Goal: Task Accomplishment & Management: Manage account settings

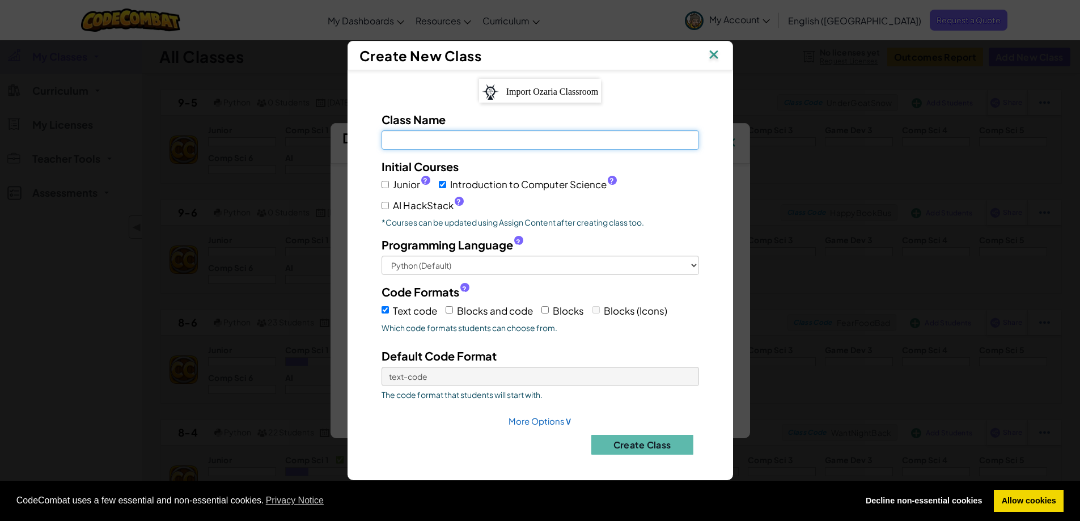
click at [408, 147] on input "Class Name Field is required" at bounding box center [540, 139] width 317 height 19
type input "Year 10"
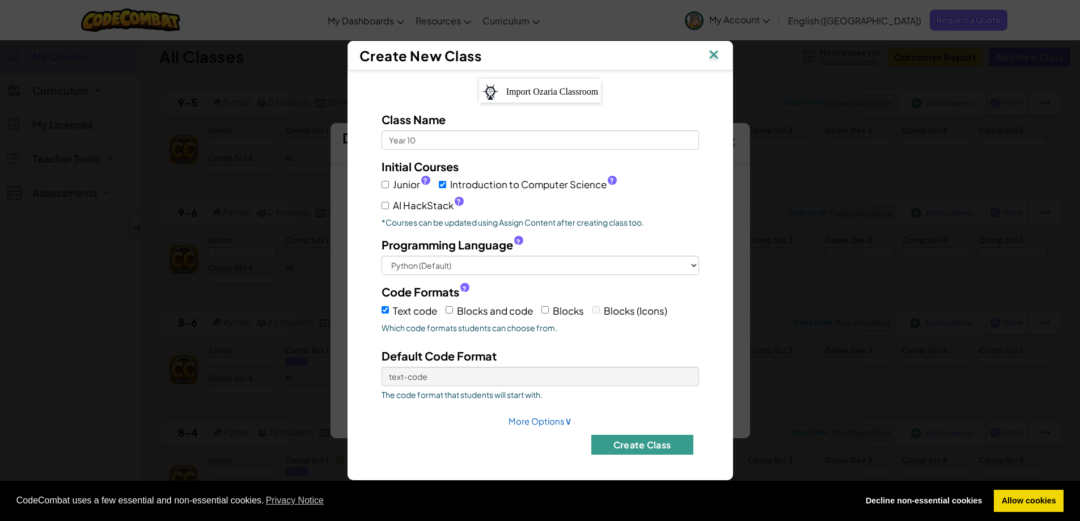
click at [639, 443] on button "Create Class" at bounding box center [642, 445] width 102 height 20
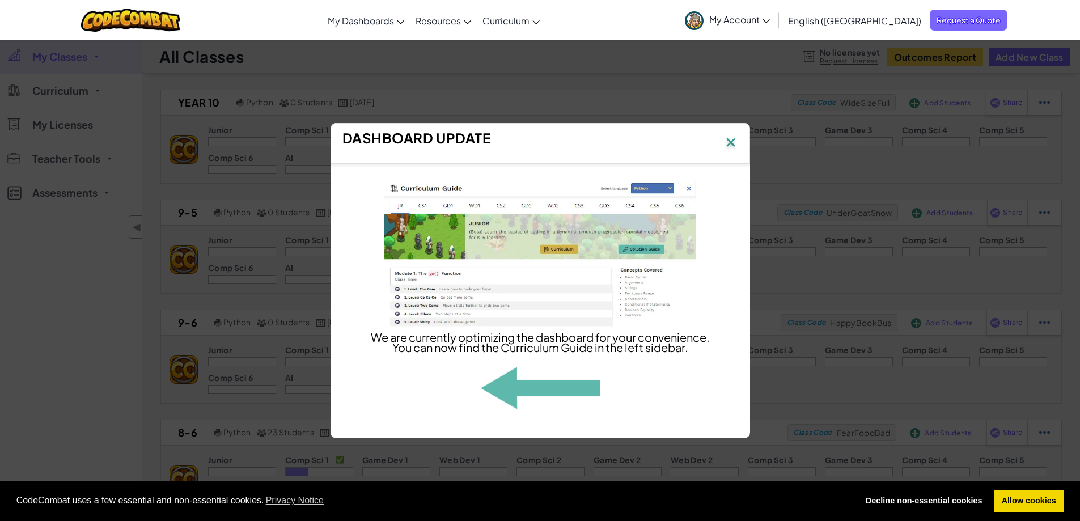
click at [729, 135] on img at bounding box center [730, 143] width 15 height 17
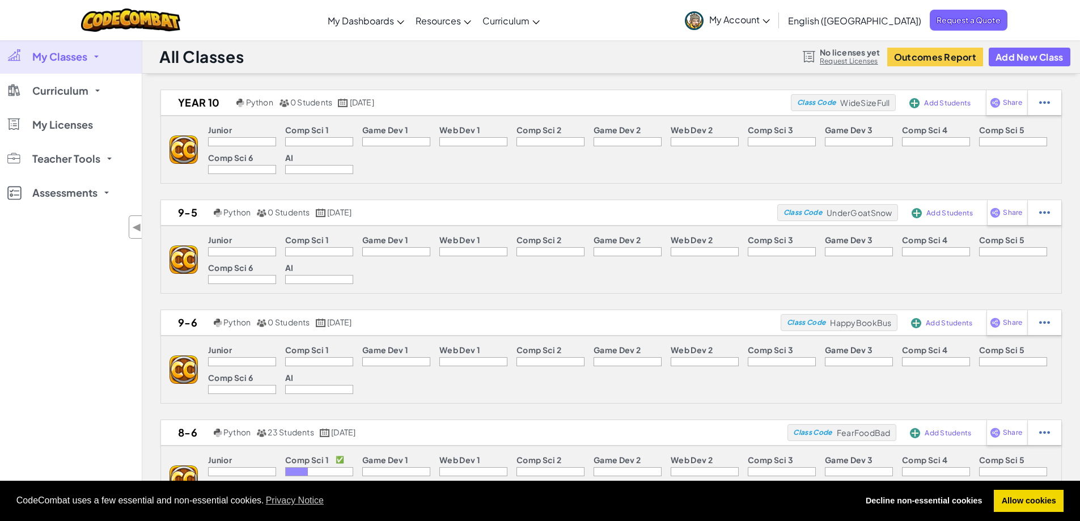
click at [852, 62] on link "Request Licenses" at bounding box center [850, 61] width 60 height 9
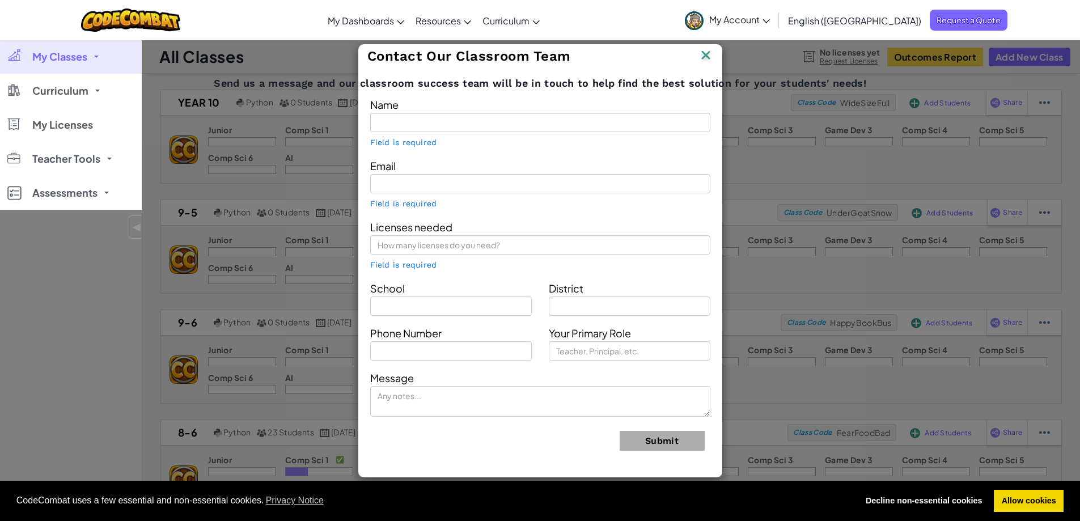
type input "[PERSON_NAME]"
type input "kmoore352@c2kni.net"
type input "Ballymena Academy"
type input "Ballymena"
type input "07598776613"
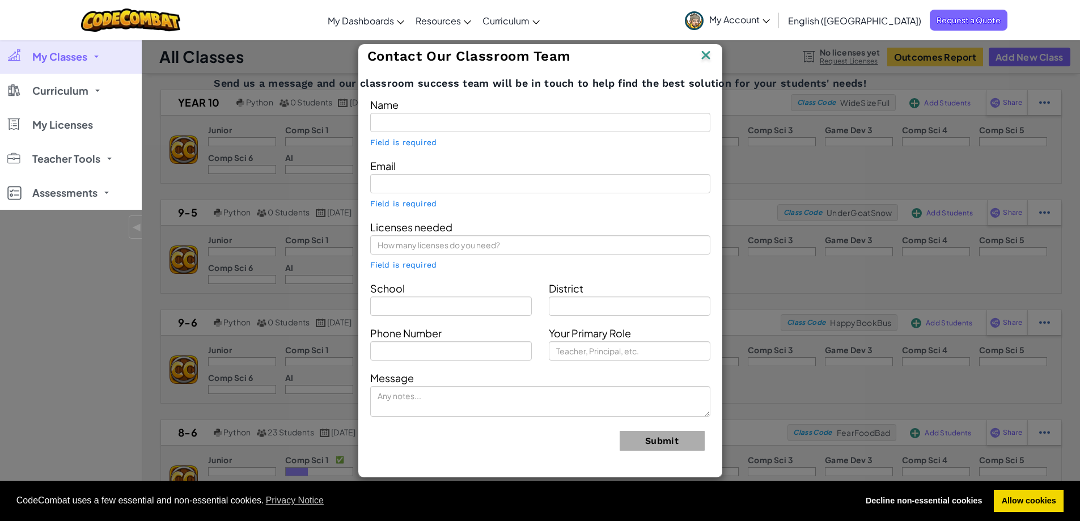
type input "Teacher"
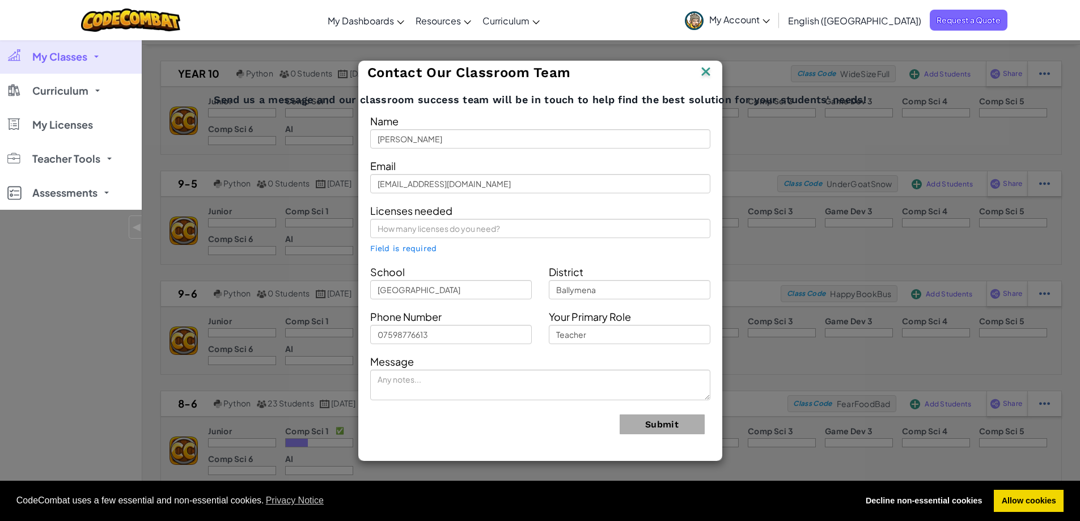
scroll to position [57, 0]
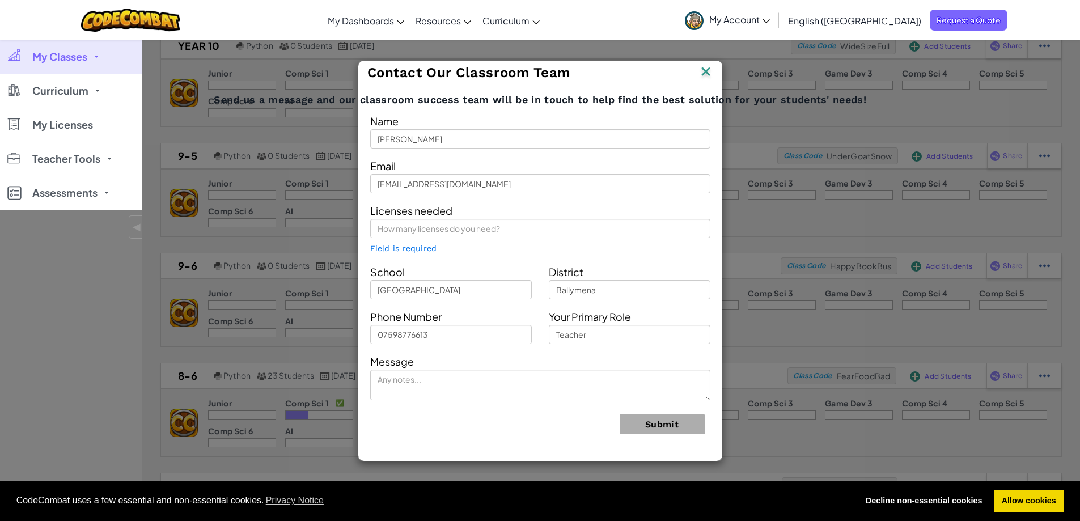
click at [710, 72] on img at bounding box center [705, 72] width 15 height 17
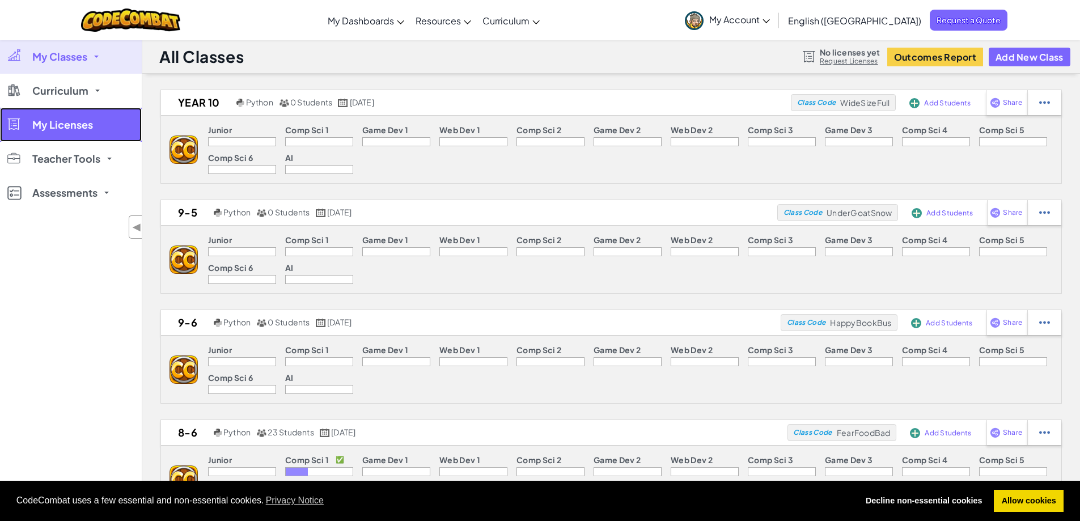
click at [61, 129] on span "My Licenses" at bounding box center [62, 125] width 61 height 10
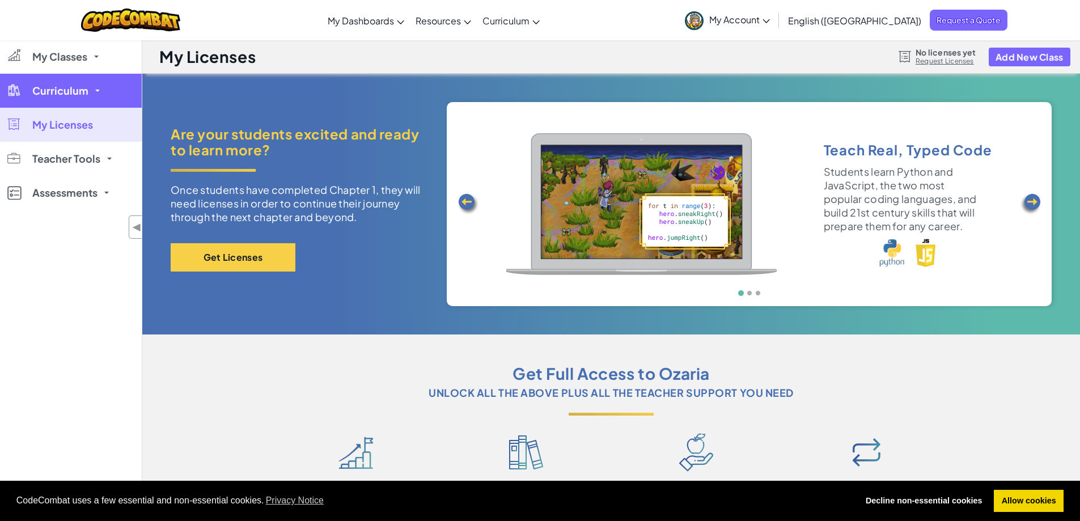
click at [95, 91] on span at bounding box center [97, 91] width 5 height 2
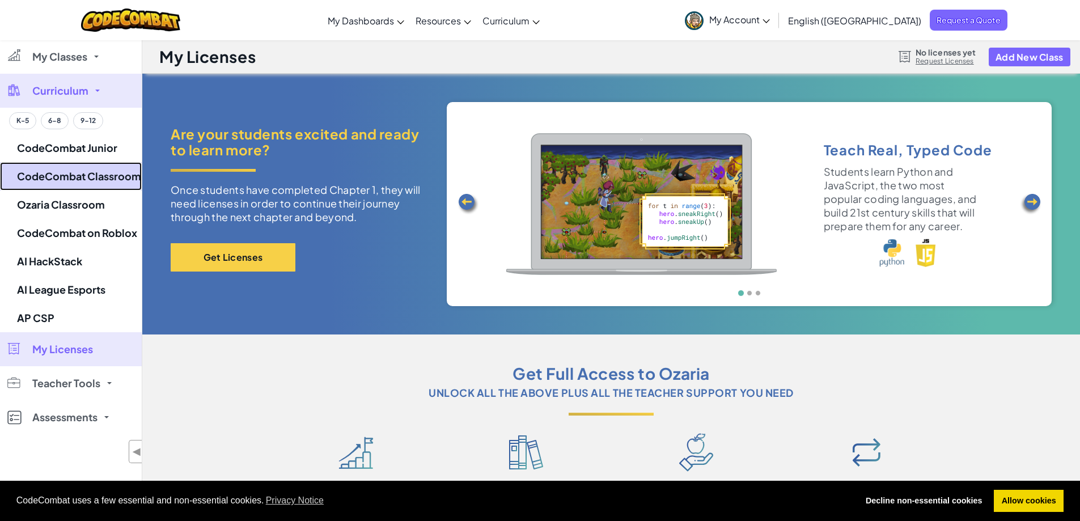
click at [78, 183] on link "CodeCombat Classroom" at bounding box center [71, 176] width 142 height 28
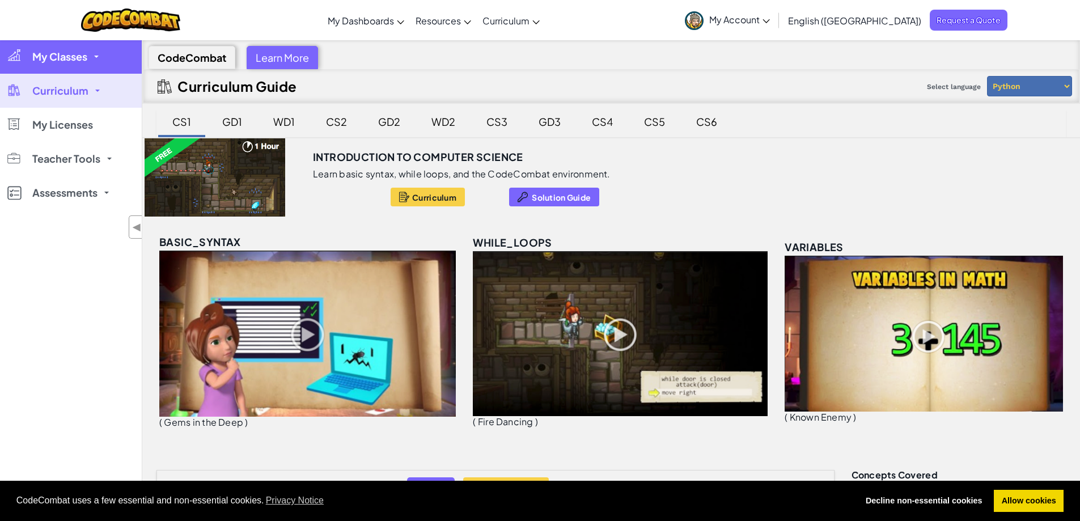
click at [96, 58] on link "My Classes" at bounding box center [71, 57] width 142 height 34
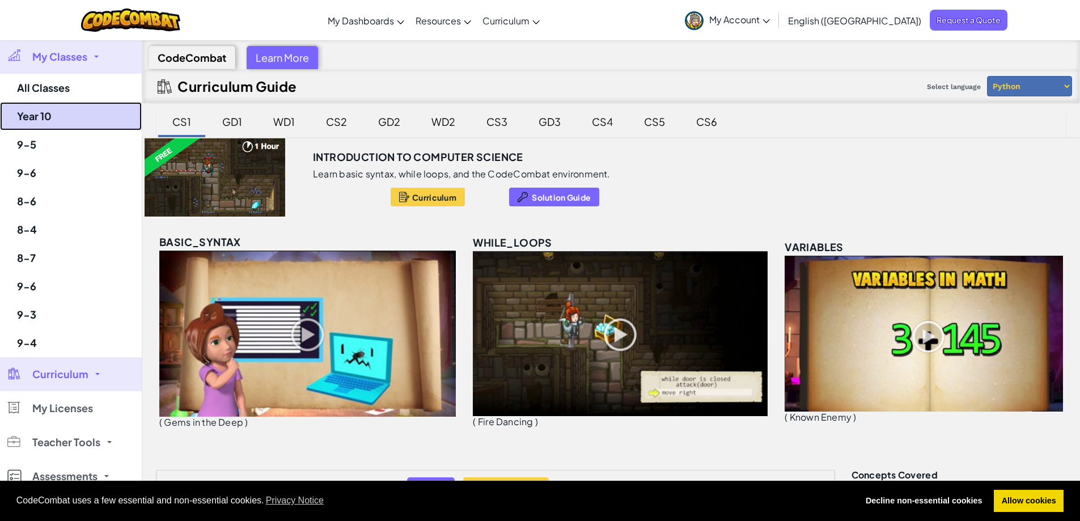
click at [33, 117] on link "Year 10" at bounding box center [71, 116] width 142 height 28
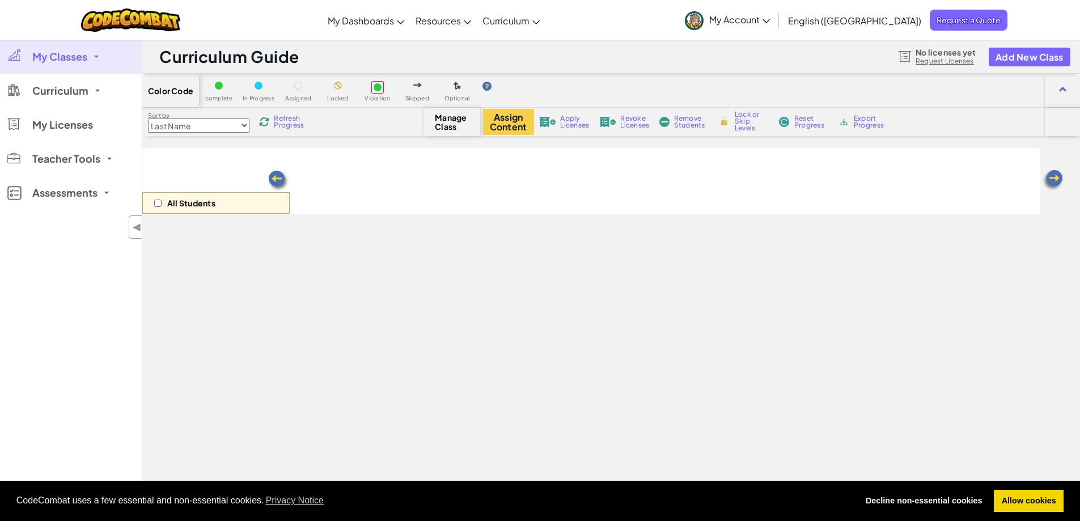
select select "560f1a9f22961295f9427742"
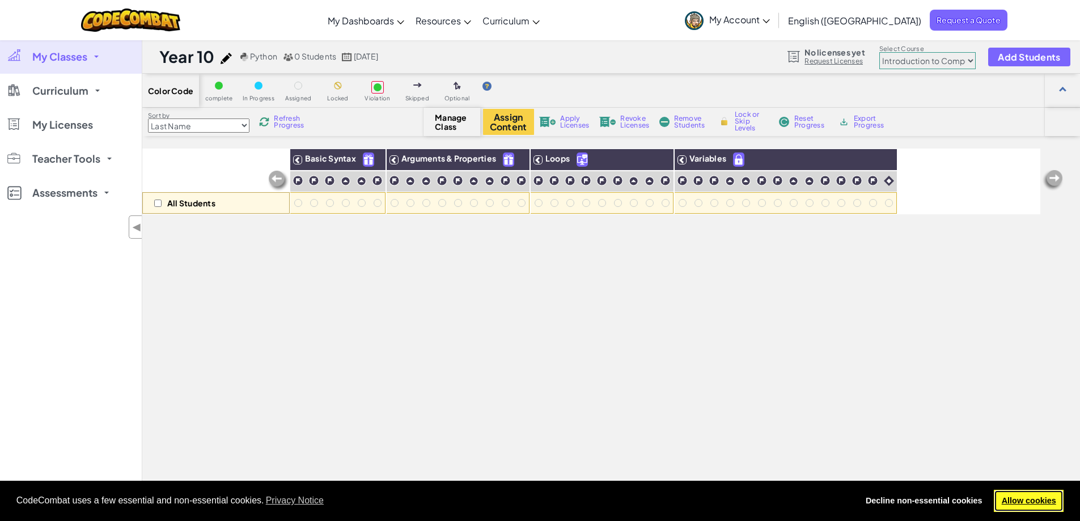
click at [1013, 498] on link "Allow cookies" at bounding box center [1029, 501] width 70 height 23
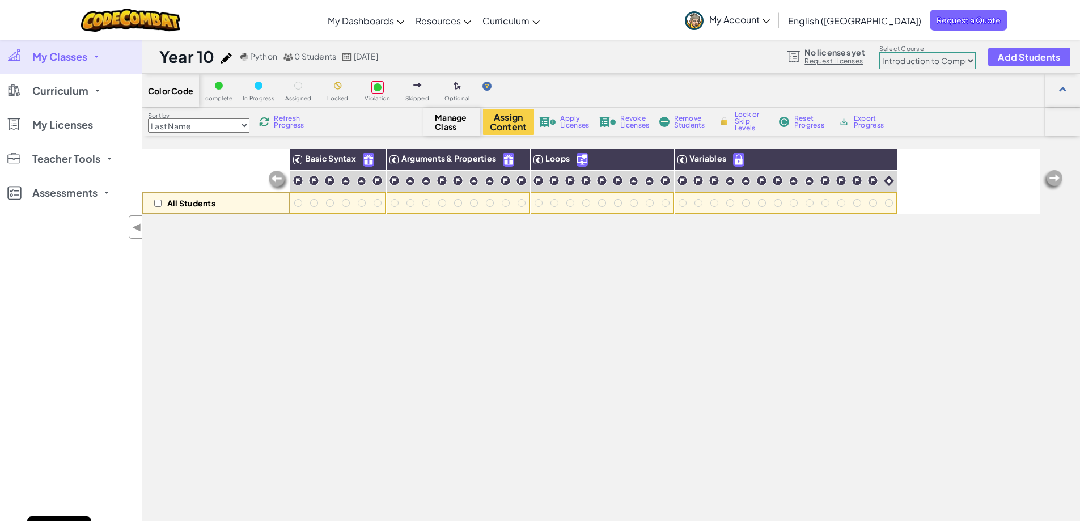
click at [770, 23] on span "My Account" at bounding box center [739, 20] width 61 height 12
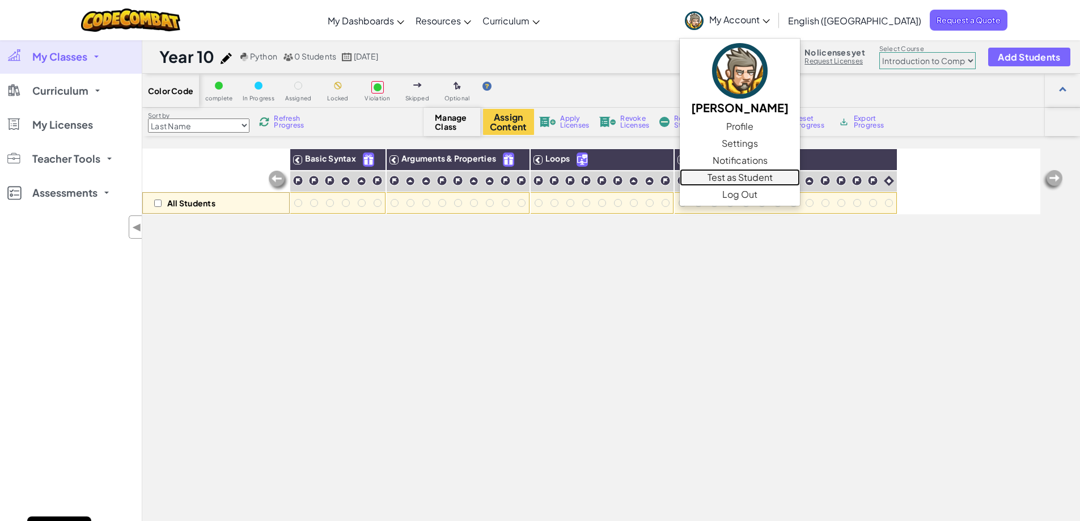
click at [800, 176] on link "Test as Student" at bounding box center [740, 177] width 120 height 17
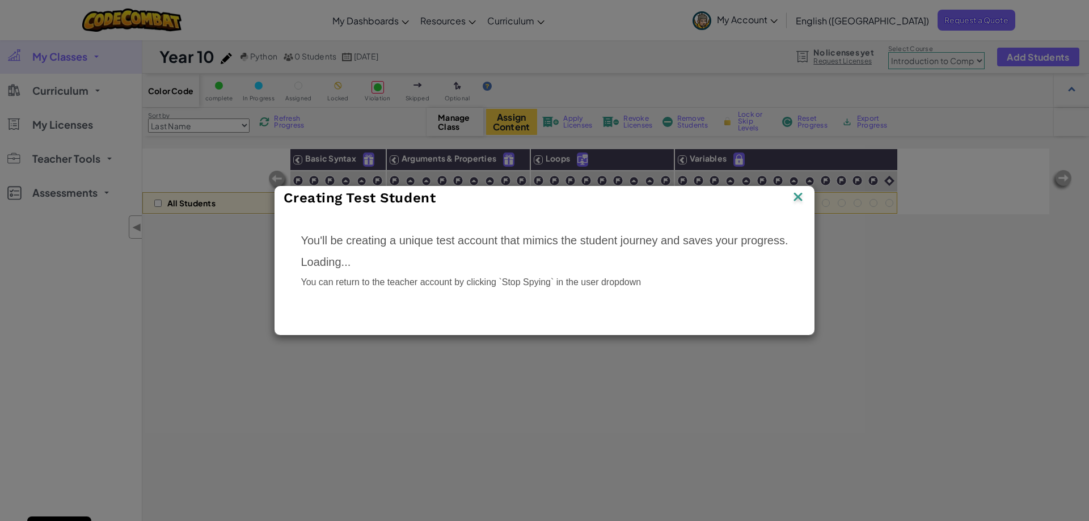
click at [797, 196] on img at bounding box center [797, 197] width 15 height 17
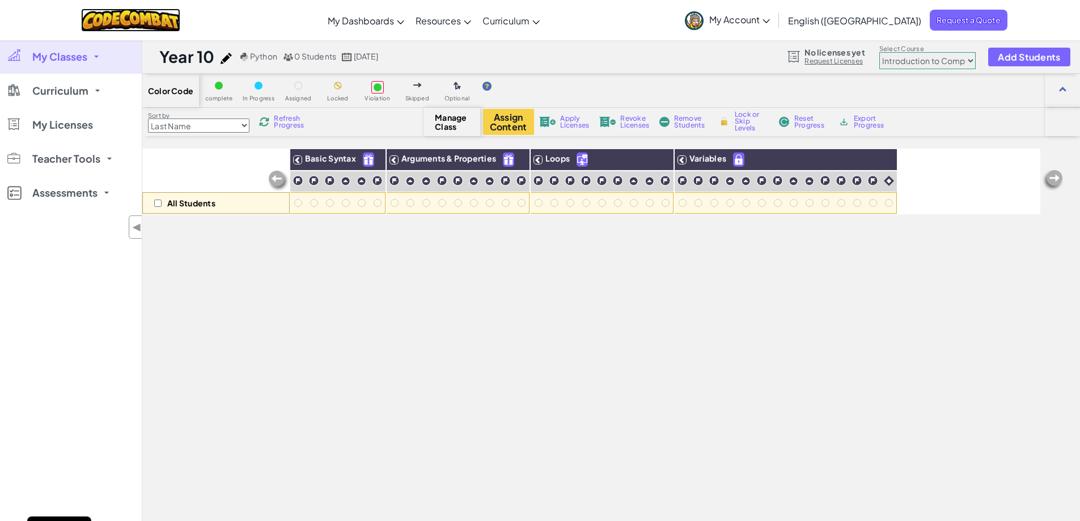
click at [169, 24] on img at bounding box center [130, 20] width 99 height 23
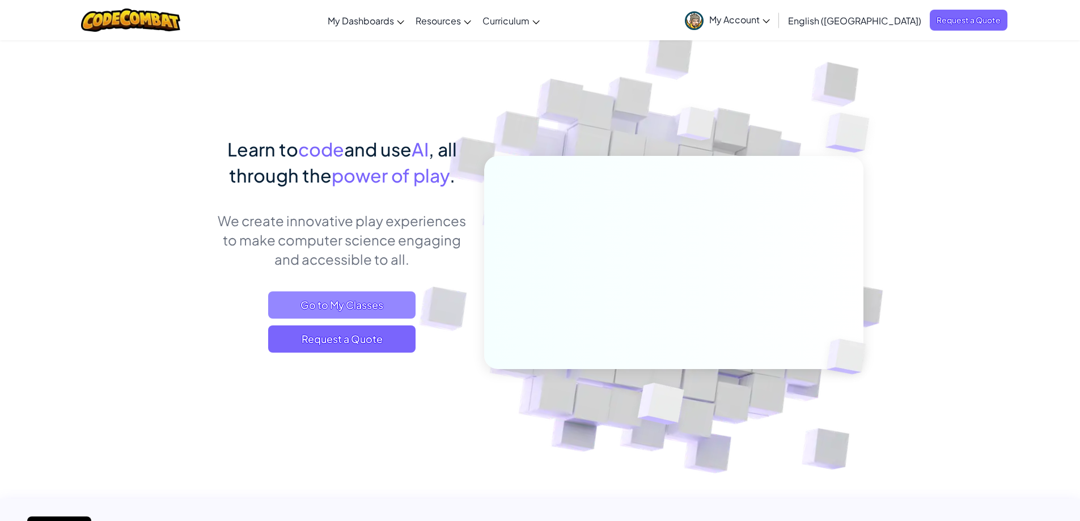
click at [378, 300] on span "Go to My Classes" at bounding box center [341, 304] width 147 height 27
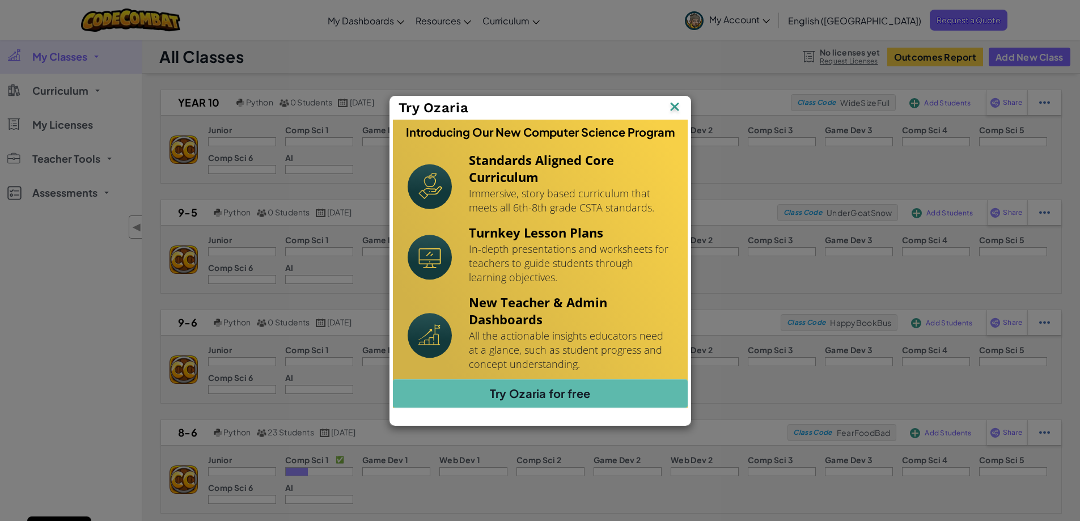
click at [676, 105] on img at bounding box center [674, 107] width 15 height 17
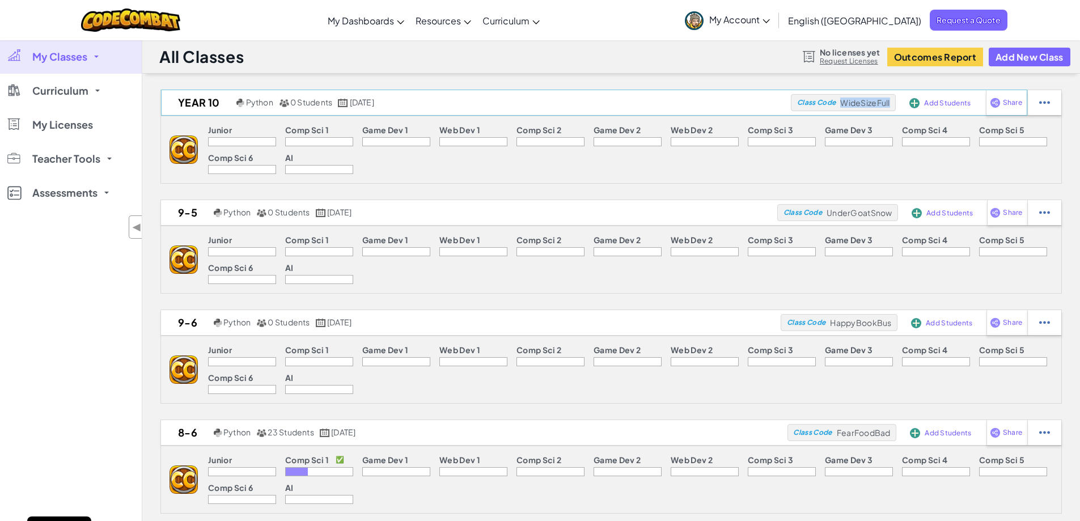
drag, startPoint x: 839, startPoint y: 103, endPoint x: 895, endPoint y: 101, distance: 55.6
click at [895, 101] on div "Class Code WideSizeFull" at bounding box center [843, 102] width 105 height 17
click at [753, 170] on div "Junior Comp Sci 1 Game Dev 1 Web Dev 1 Comp Sci 2 Game Dev 2 Web Dev 2 Comp Sci…" at bounding box center [629, 149] width 863 height 67
drag, startPoint x: 840, startPoint y: 103, endPoint x: 896, endPoint y: 108, distance: 56.9
click at [896, 108] on div "Year 10 Python 0 Students October 15th, 2025 Class Code WideSizeFull Add Studen…" at bounding box center [594, 103] width 866 height 26
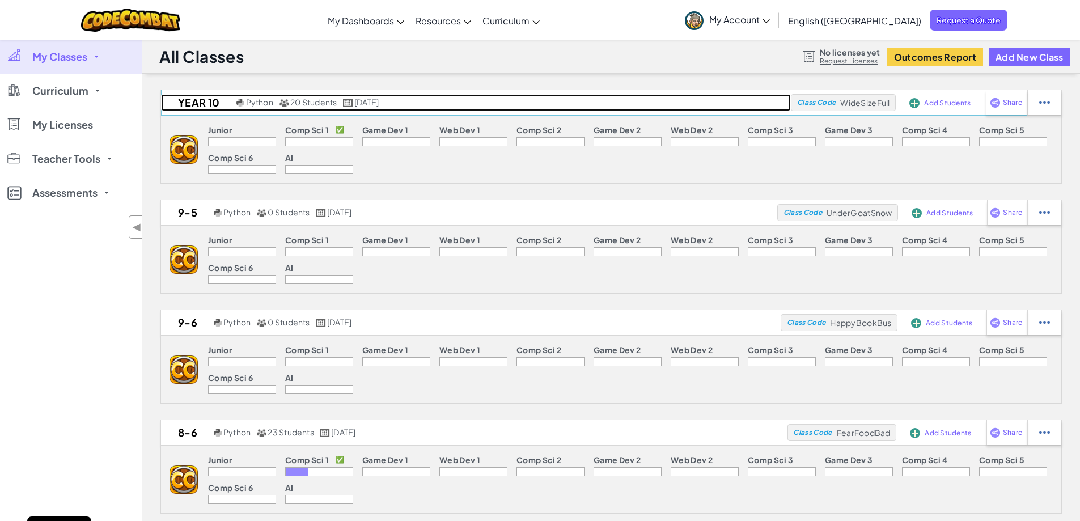
click at [197, 99] on h2 "Year 10" at bounding box center [197, 102] width 73 height 17
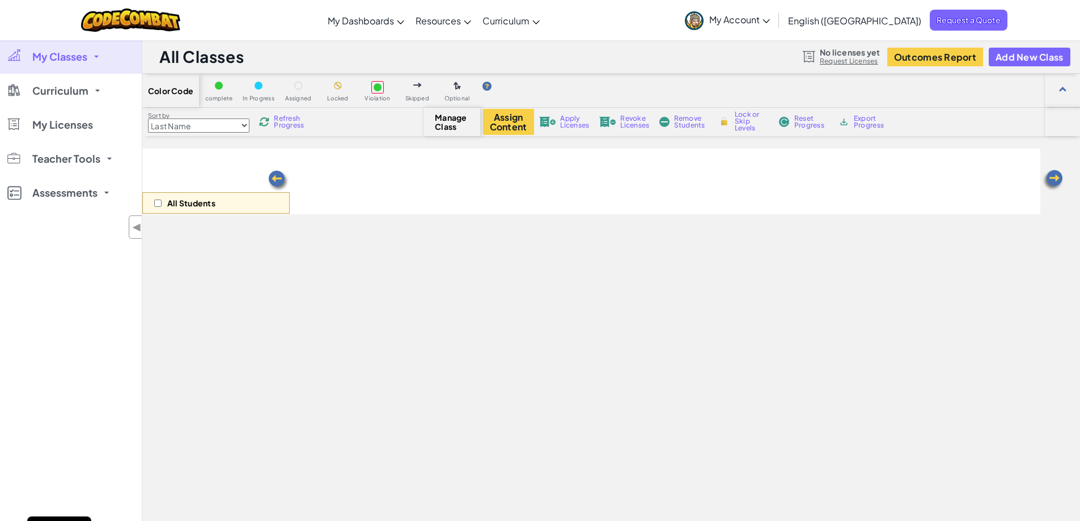
select select "560f1a9f22961295f9427742"
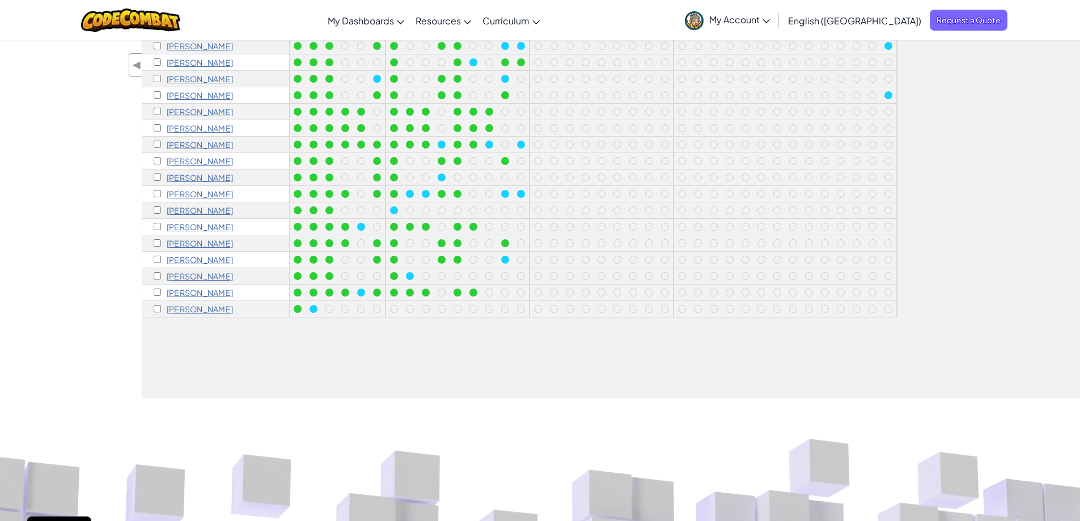
scroll to position [57, 0]
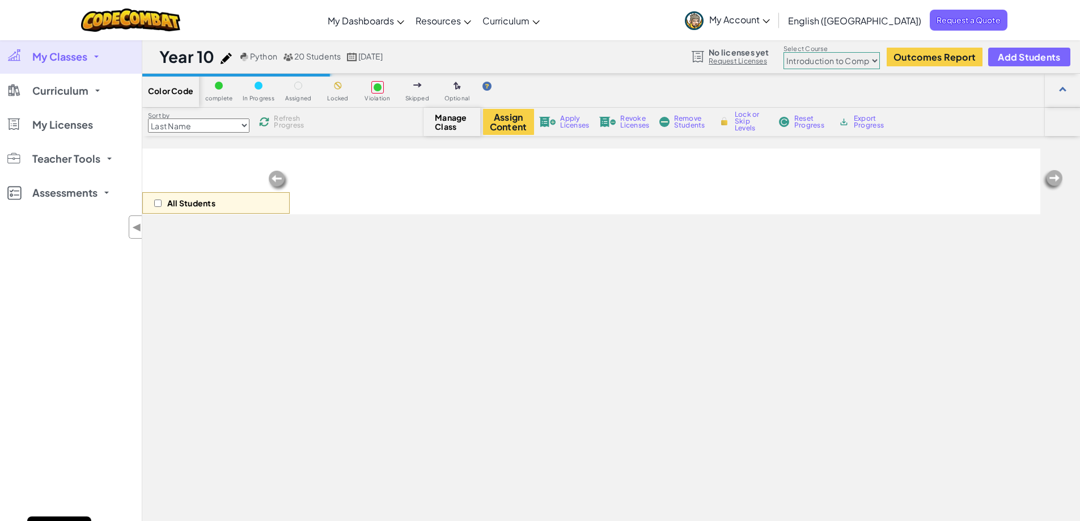
select select "560f1a9f22961295f9427742"
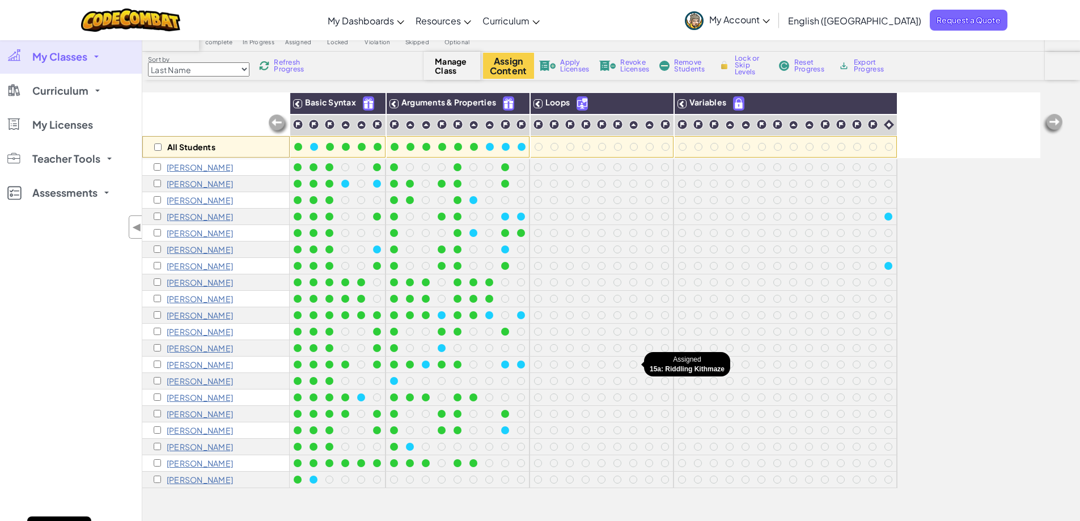
click at [634, 361] on div at bounding box center [633, 365] width 8 height 8
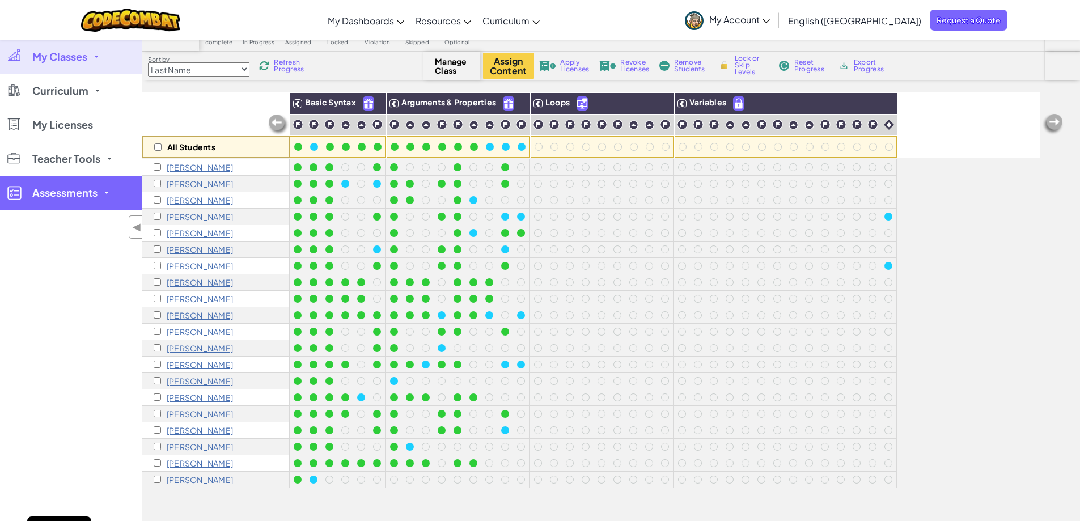
click at [108, 193] on span at bounding box center [106, 193] width 5 height 2
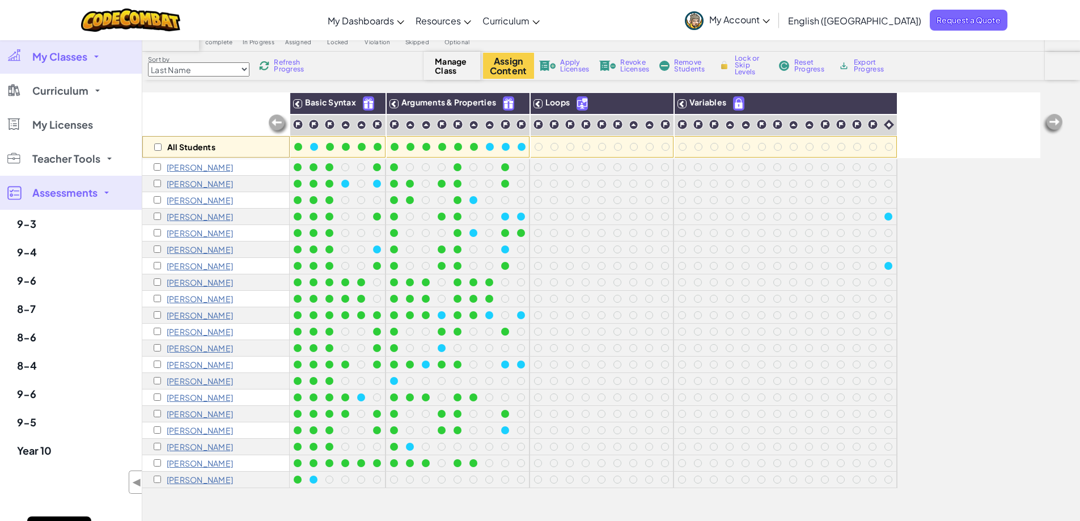
click at [108, 193] on span at bounding box center [106, 193] width 5 height 2
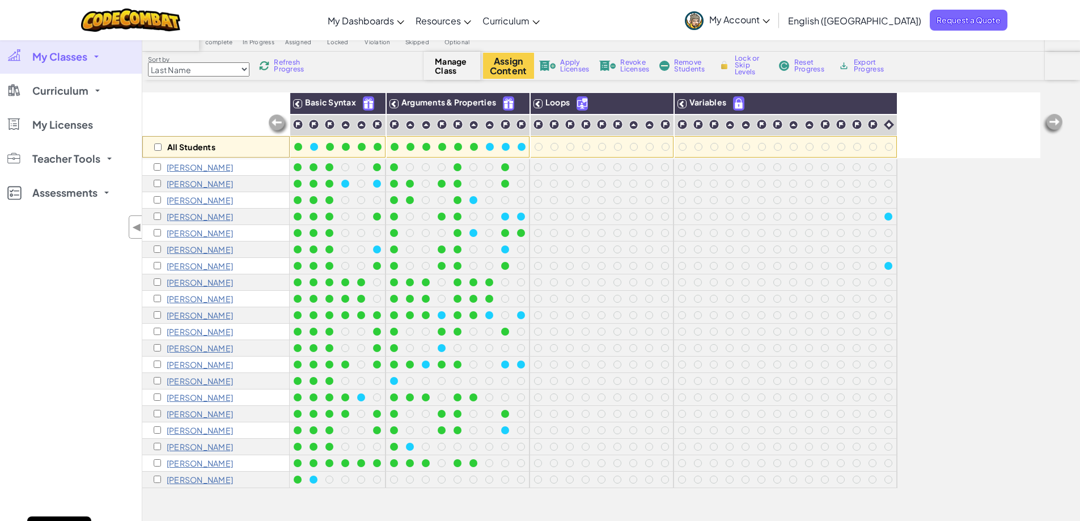
click at [196, 300] on p "[PERSON_NAME]" at bounding box center [200, 298] width 66 height 9
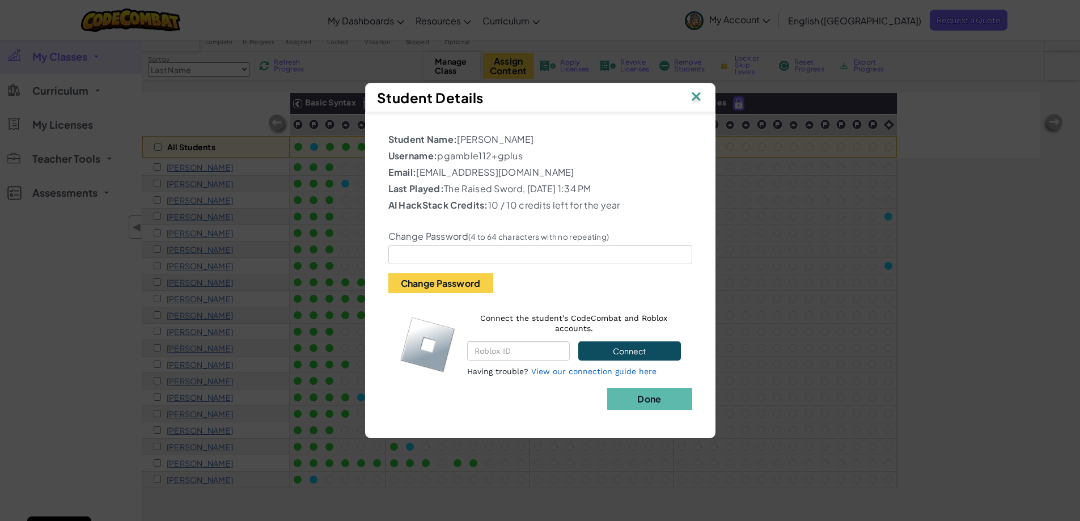
click at [692, 89] on img at bounding box center [696, 97] width 15 height 17
